Goal: Transaction & Acquisition: Purchase product/service

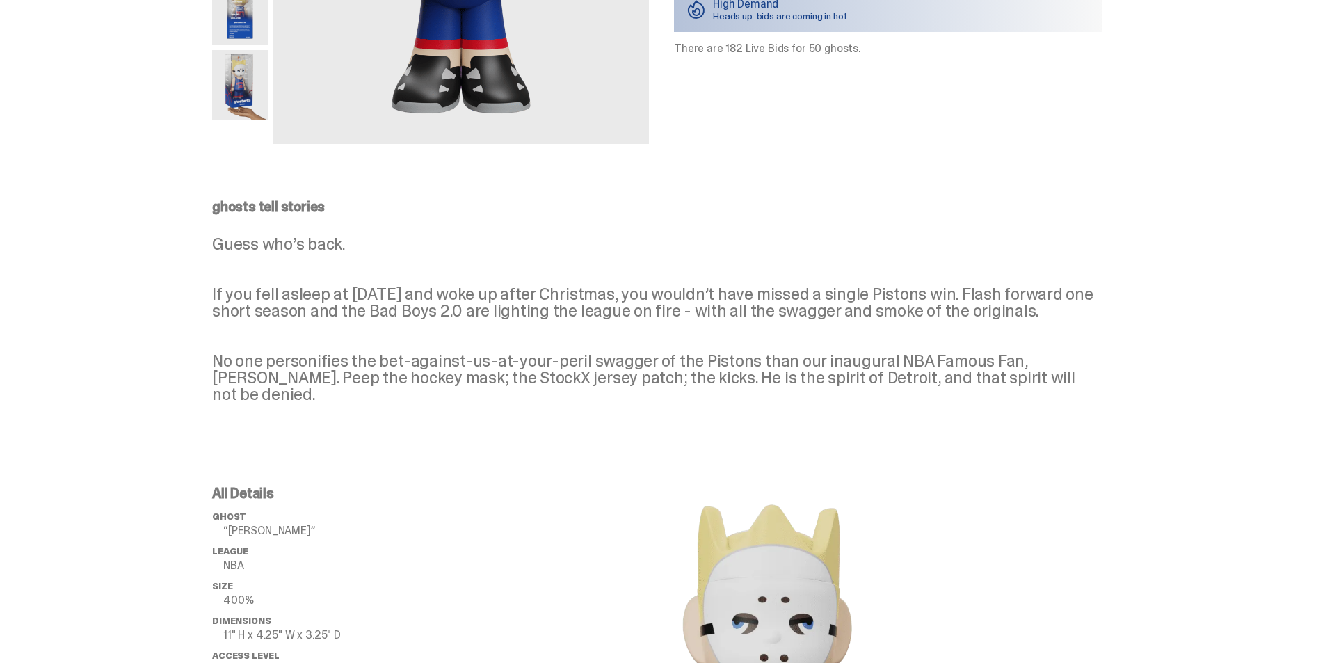
scroll to position [367, 0]
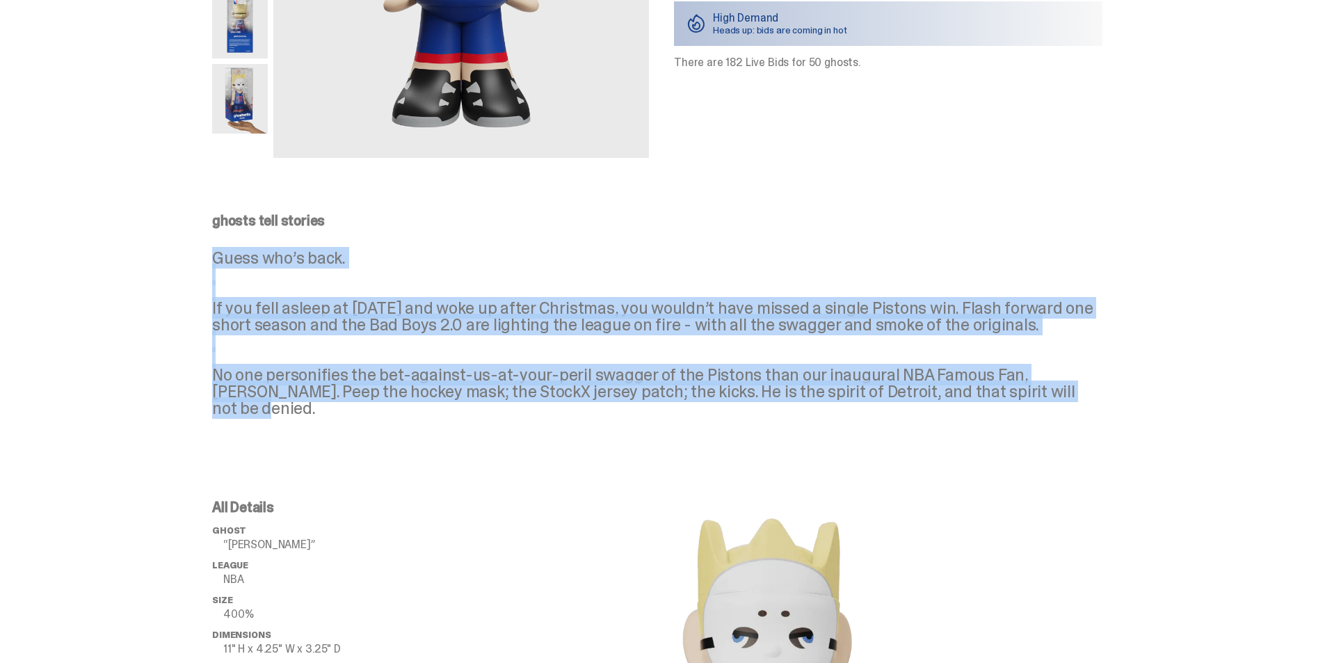
drag, startPoint x: 212, startPoint y: 257, endPoint x: 1065, endPoint y: 426, distance: 869.0
click at [1065, 426] on div "ghosts tell stories Guess who’s back. If you fell asleep at Halloween in 2024 a…" at bounding box center [657, 326] width 1314 height 281
copy p "Guess who’s back. If you fell asleep at Halloween in 2024 and woke up after Chr…"
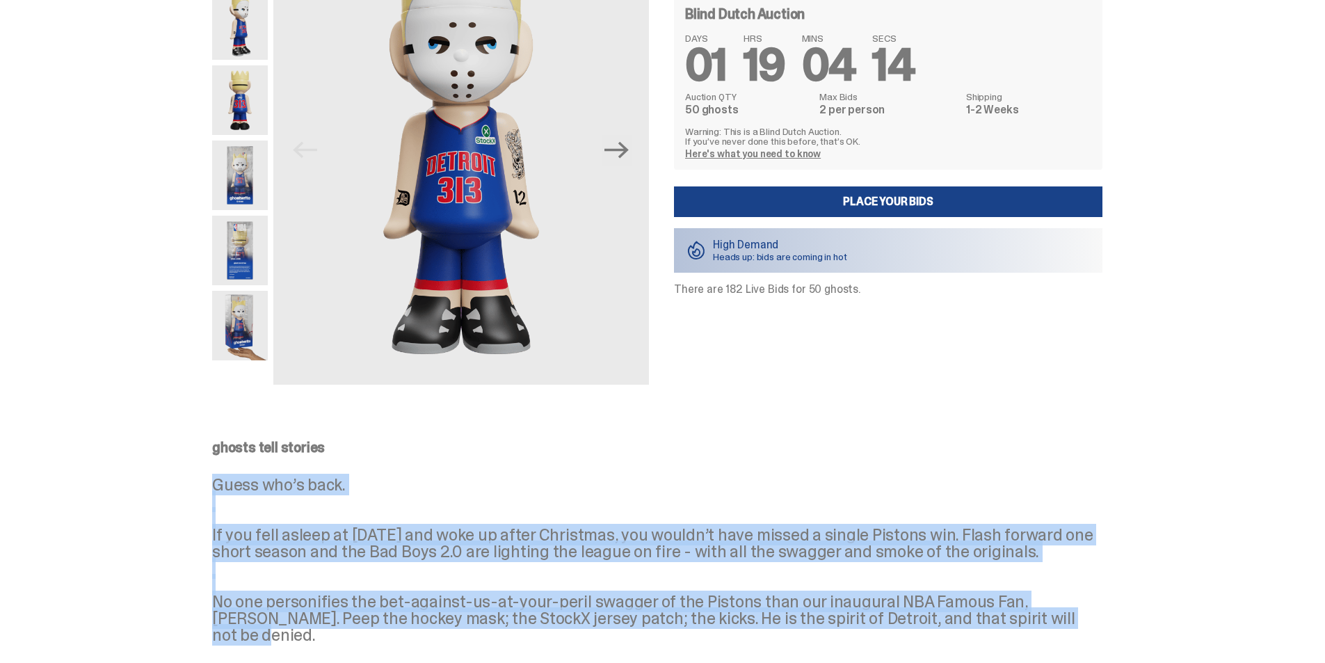
scroll to position [136, 0]
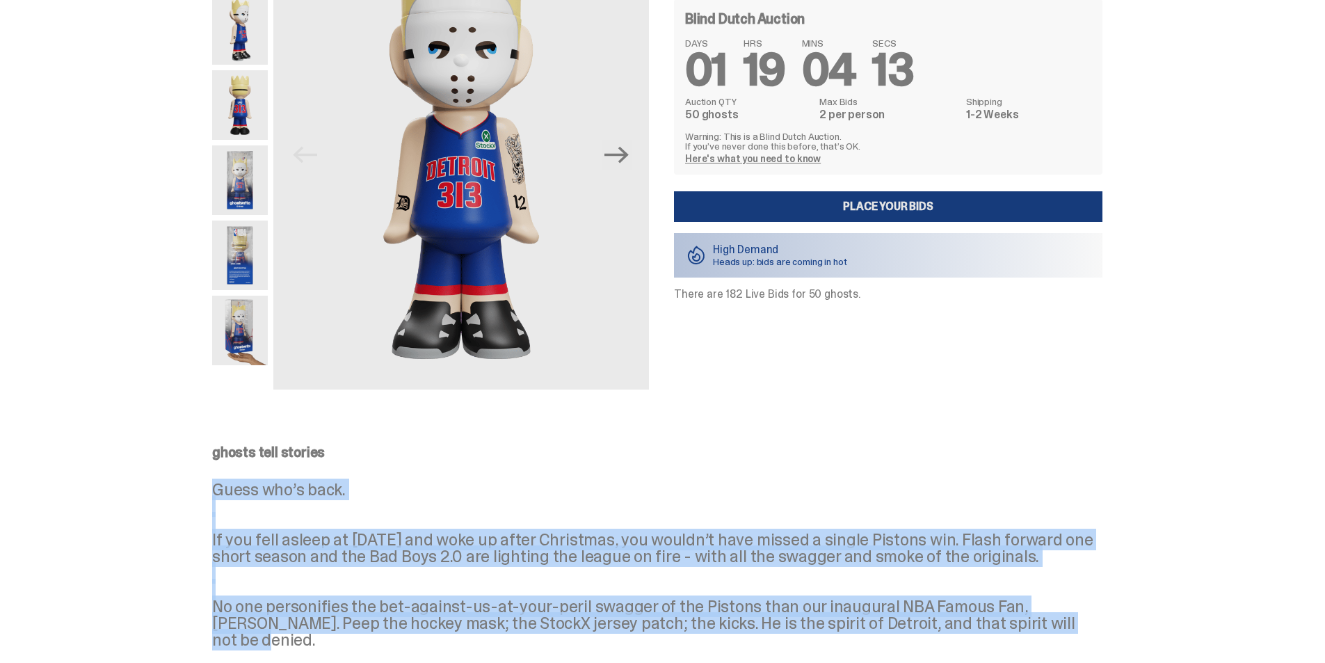
click at [921, 207] on link "Place your Bids" at bounding box center [888, 206] width 428 height 31
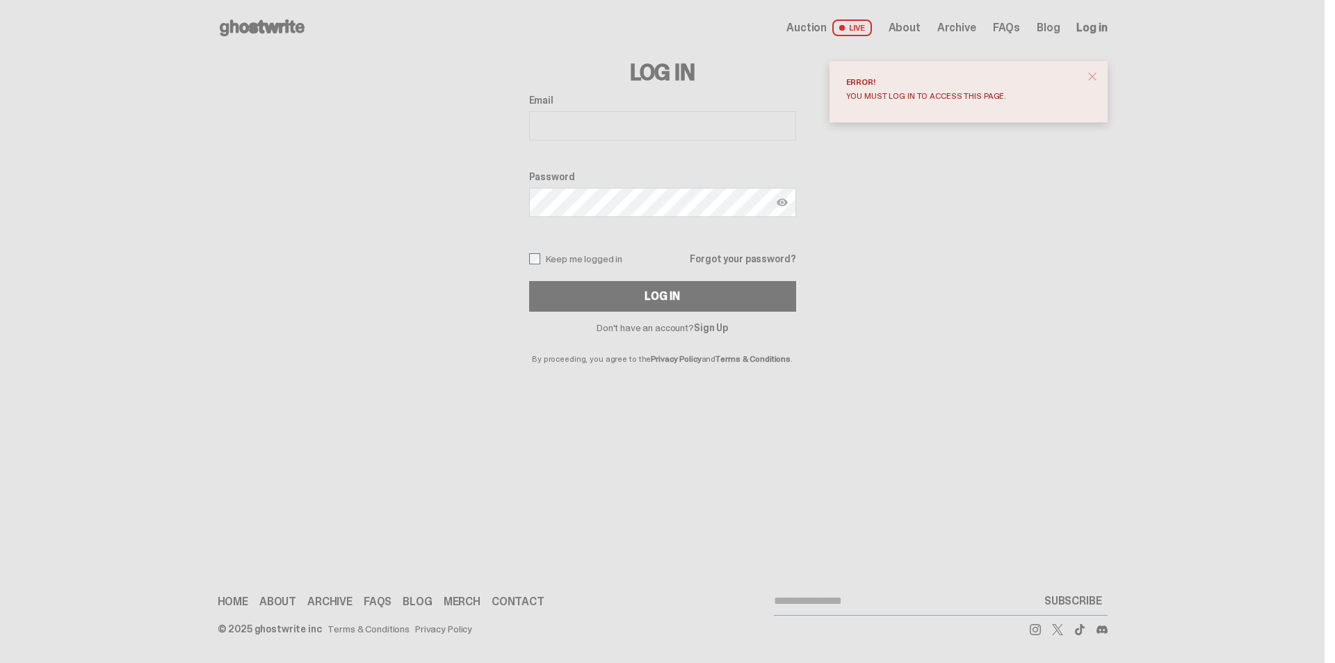
click at [1091, 76] on span "close" at bounding box center [1093, 77] width 14 height 14
click at [1090, 29] on span "Log in" at bounding box center [1091, 27] width 31 height 11
click at [1097, 26] on span "Log in" at bounding box center [1091, 27] width 31 height 11
